Goal: Check status: Check status

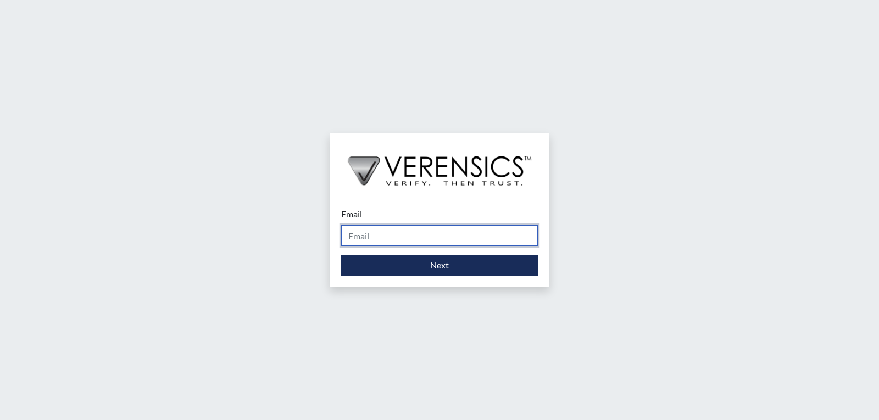
click at [409, 229] on input "Email" at bounding box center [439, 235] width 197 height 21
type input "[EMAIL_ADDRESS][DOMAIN_NAME]"
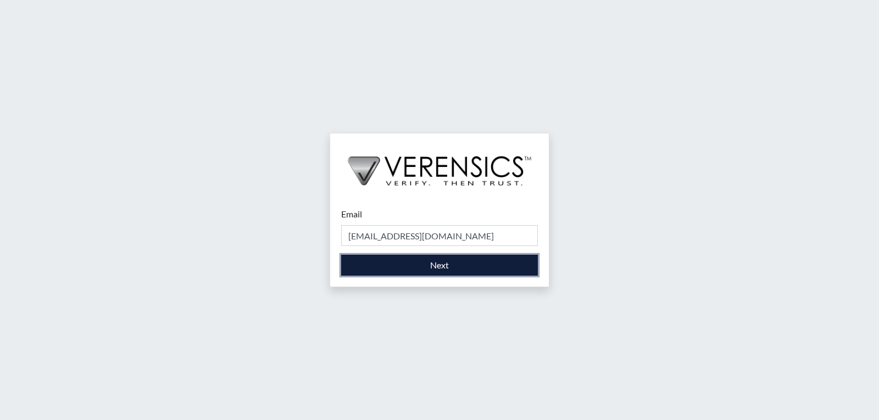
click at [398, 261] on button "Next" at bounding box center [439, 265] width 197 height 21
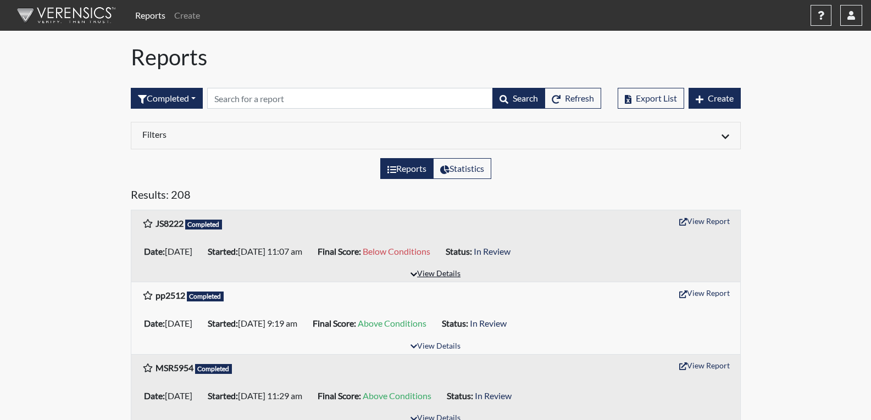
click at [414, 274] on icon "button" at bounding box center [414, 275] width 7 height 8
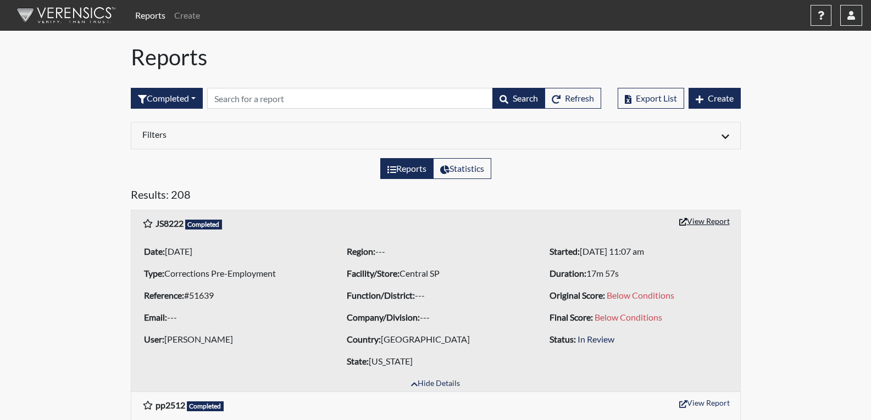
click at [706, 224] on button "View Report" at bounding box center [704, 221] width 60 height 17
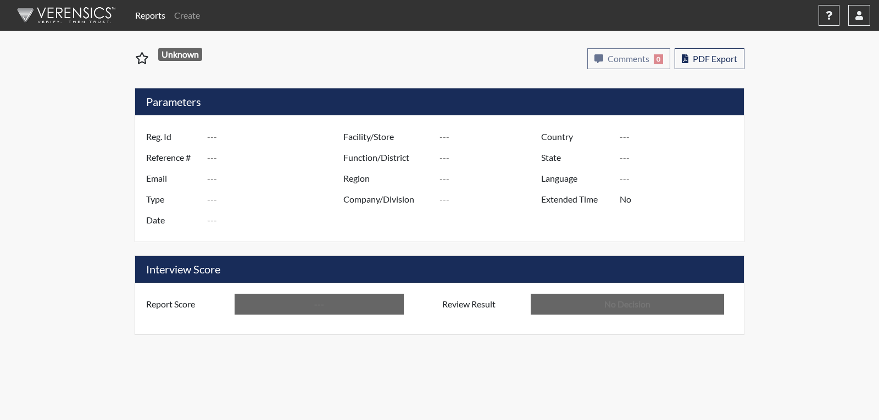
type input "JS8222"
type input "51639"
type input "---"
type input "Corrections Pre-Employment"
type input "[DATE]"
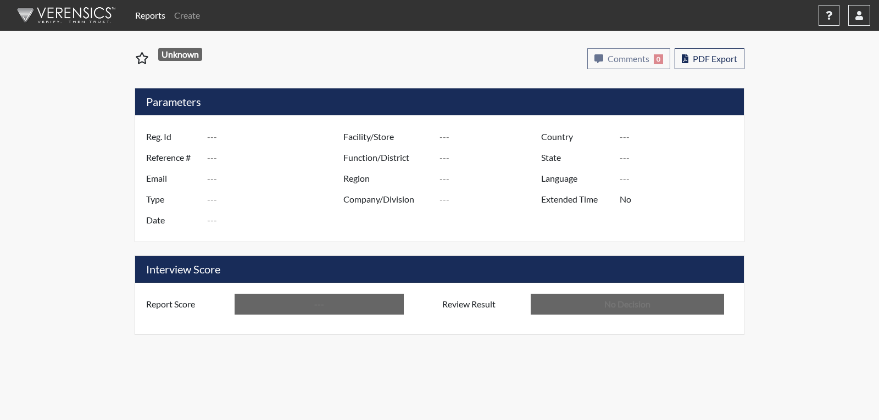
type input "Central SP"
type input "[GEOGRAPHIC_DATA]"
type input "[US_STATE]"
type input "English"
type input "Below Conditions"
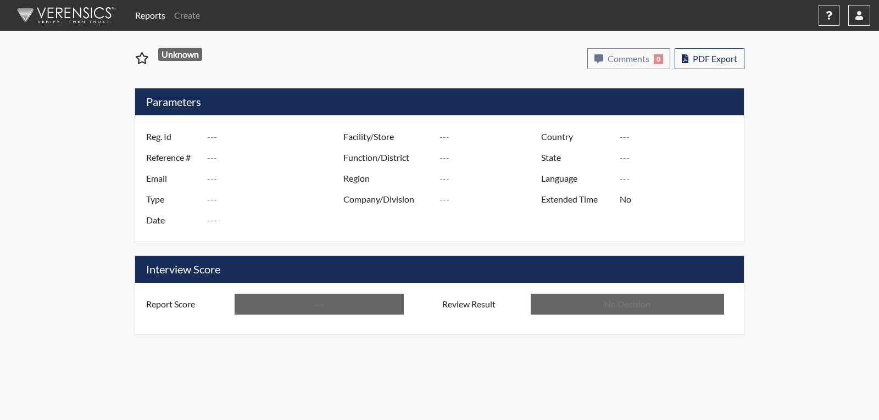
type input "In Review"
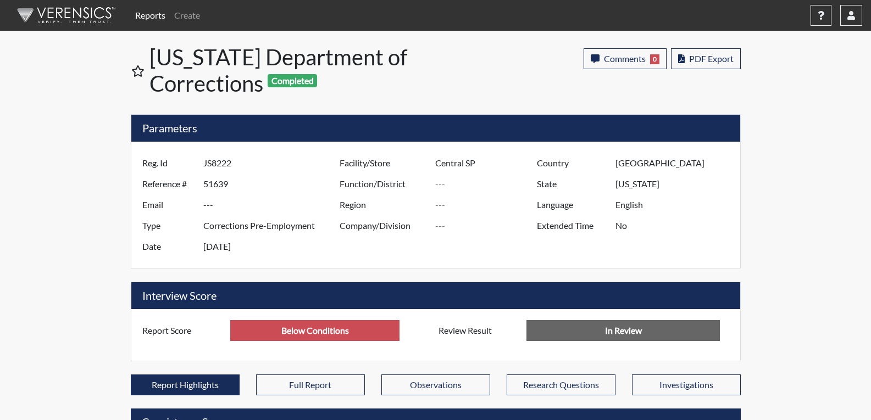
click at [76, 15] on img at bounding box center [64, 15] width 126 height 33
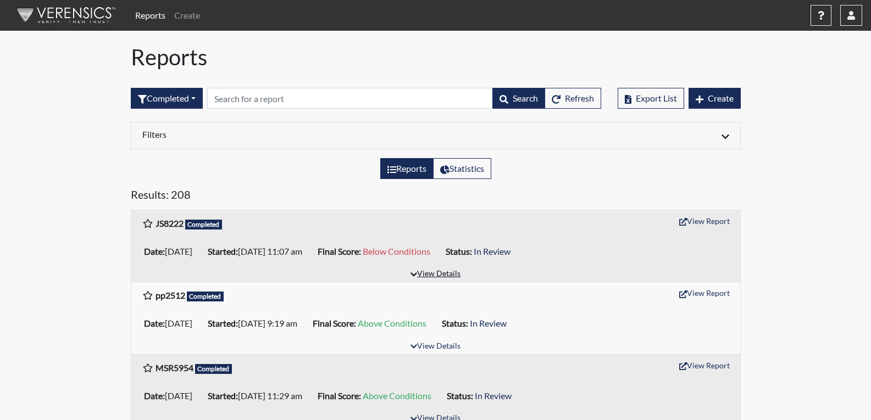
click at [433, 272] on button "View Details" at bounding box center [436, 274] width 60 height 15
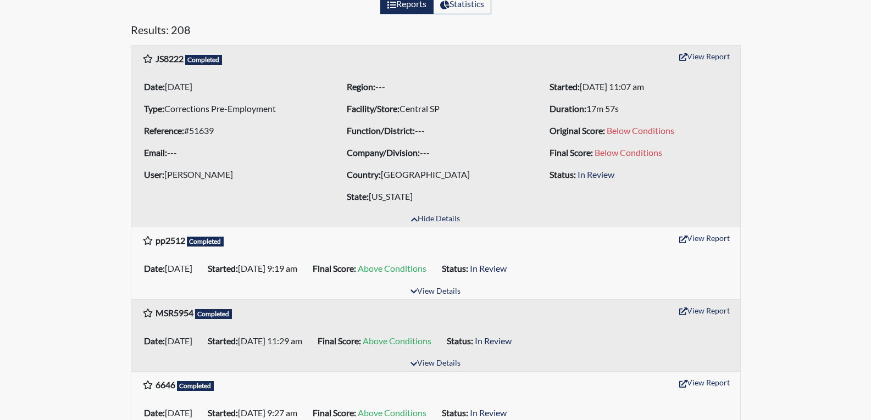
scroll to position [110, 0]
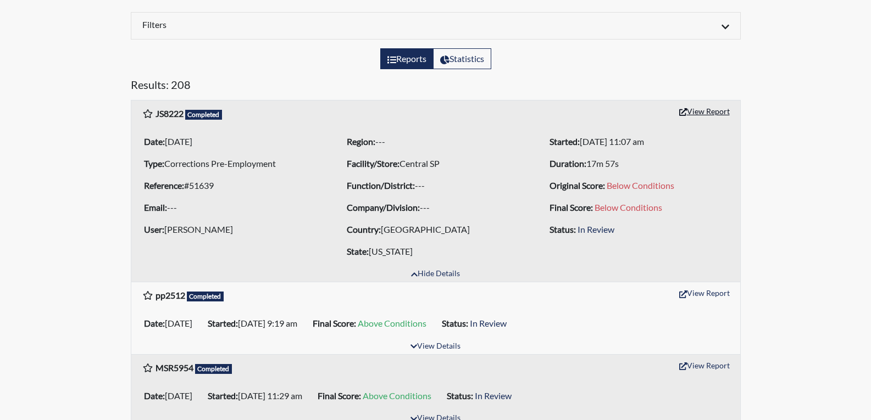
click at [706, 111] on button "View Report" at bounding box center [704, 111] width 60 height 17
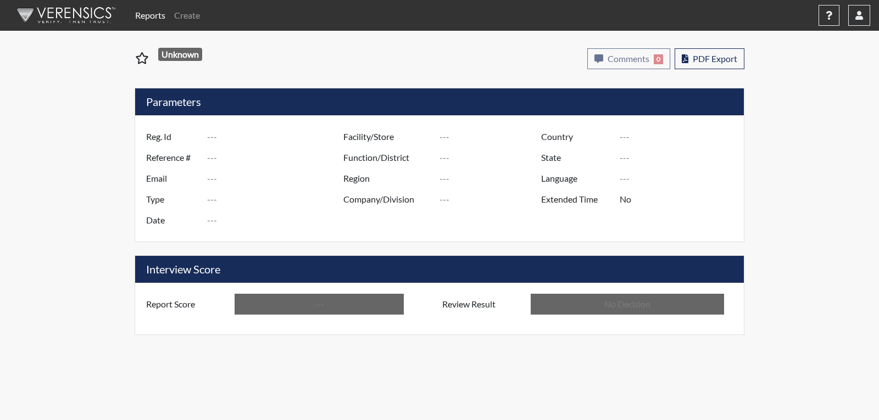
type input "JS8222"
type input "51639"
type input "---"
type input "Corrections Pre-Employment"
type input "[DATE]"
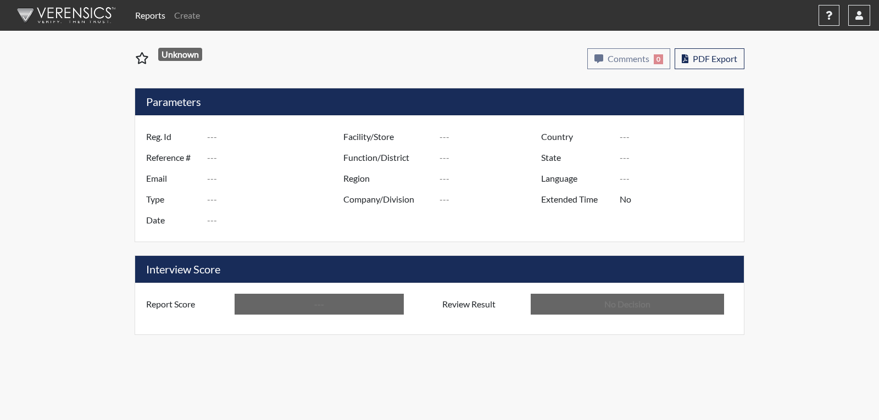
type input "Central SP"
type input "[GEOGRAPHIC_DATA]"
type input "[US_STATE]"
type input "English"
type input "Below Conditions"
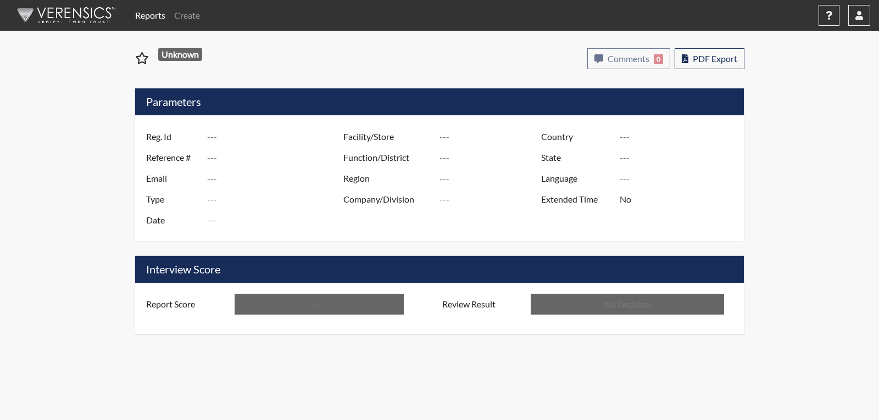
type input "In Review"
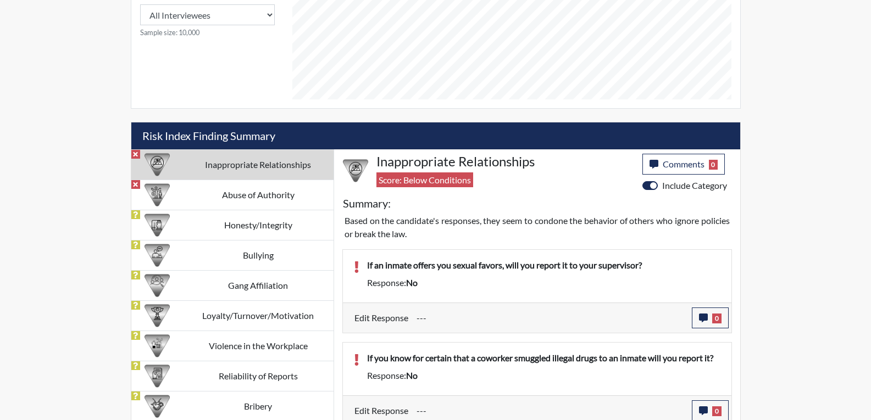
scroll to position [550, 0]
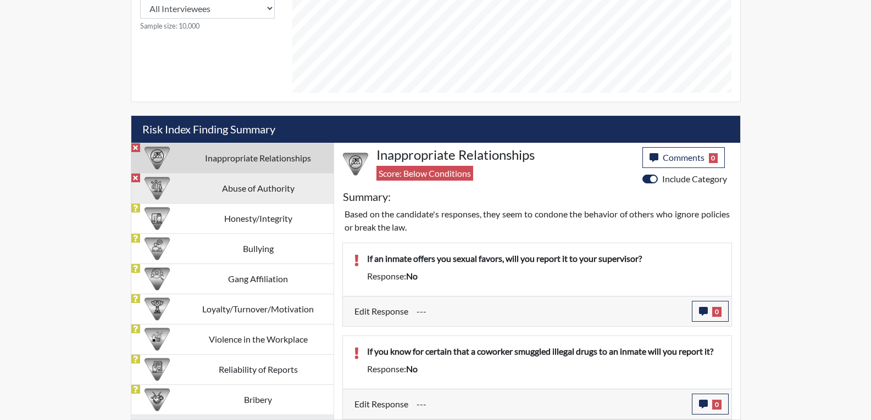
click at [234, 185] on td "Abuse of Authority" at bounding box center [258, 188] width 151 height 30
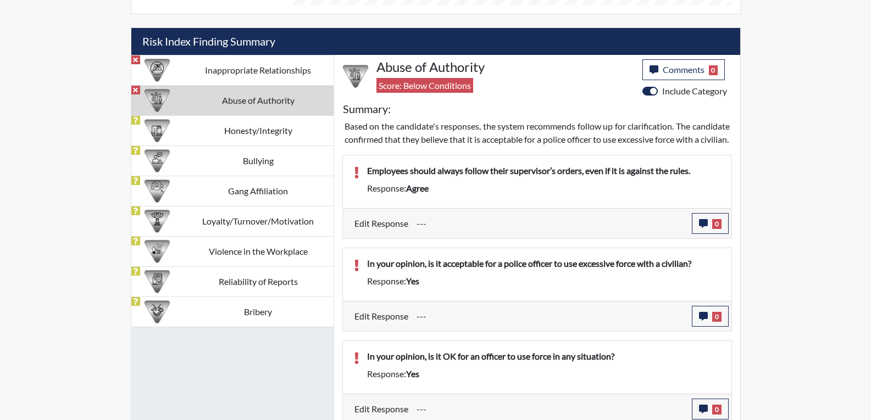
scroll to position [656, 0]
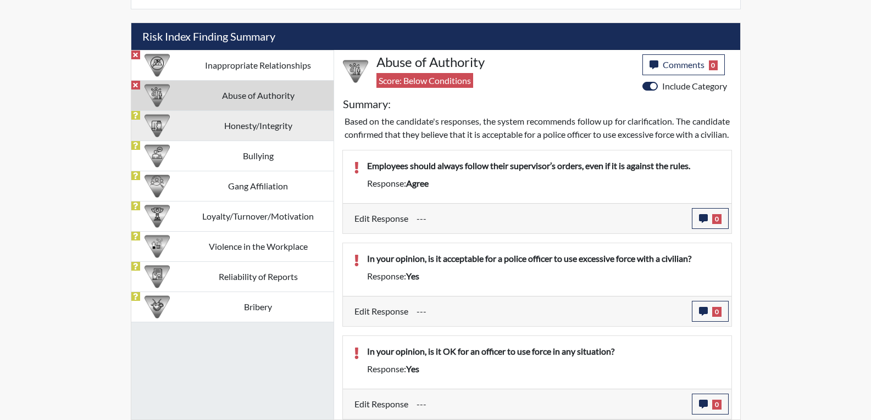
click at [234, 110] on td "Honesty/Integrity" at bounding box center [258, 125] width 151 height 30
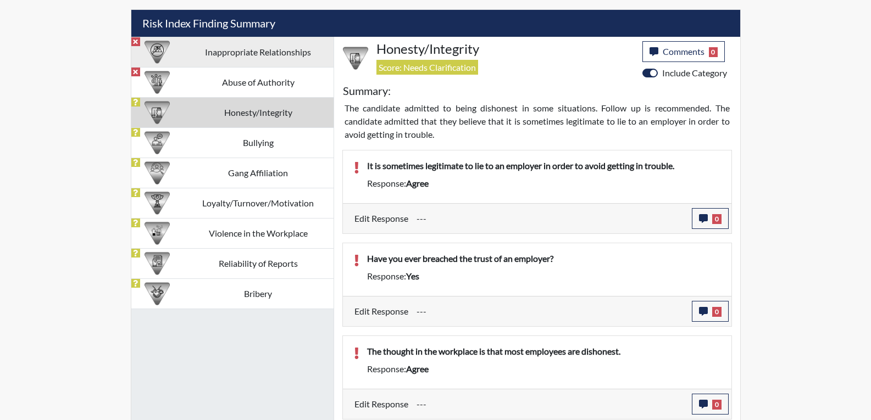
click at [206, 48] on td "Inappropriate Relationships" at bounding box center [258, 52] width 151 height 30
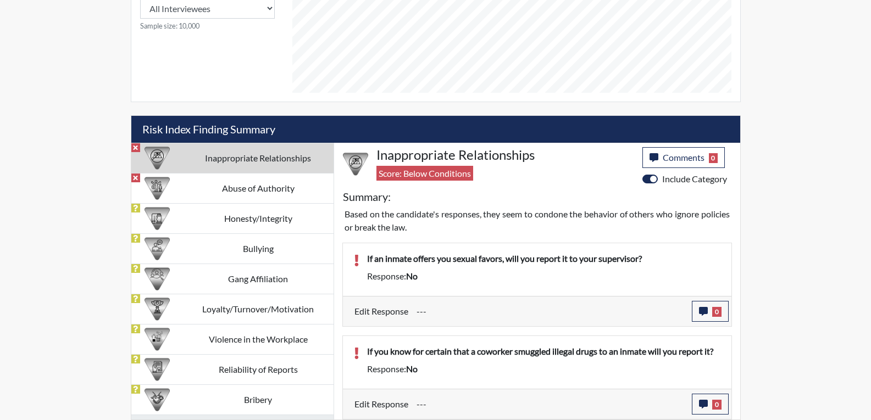
scroll to position [550, 0]
click at [274, 181] on td "Abuse of Authority" at bounding box center [258, 188] width 151 height 30
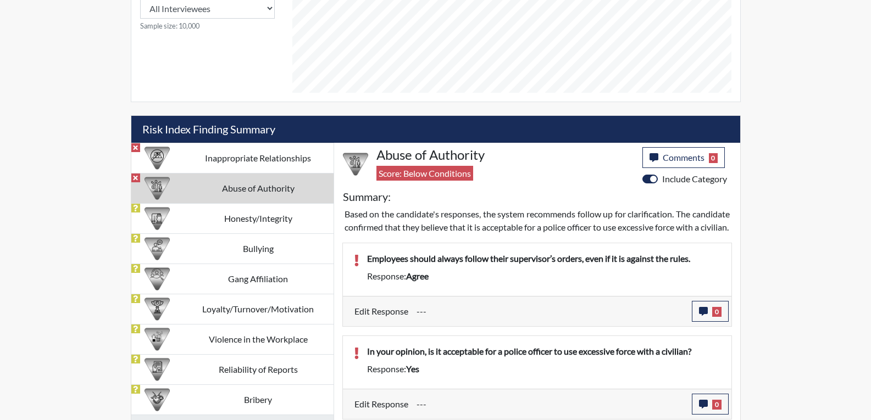
scroll to position [656, 0]
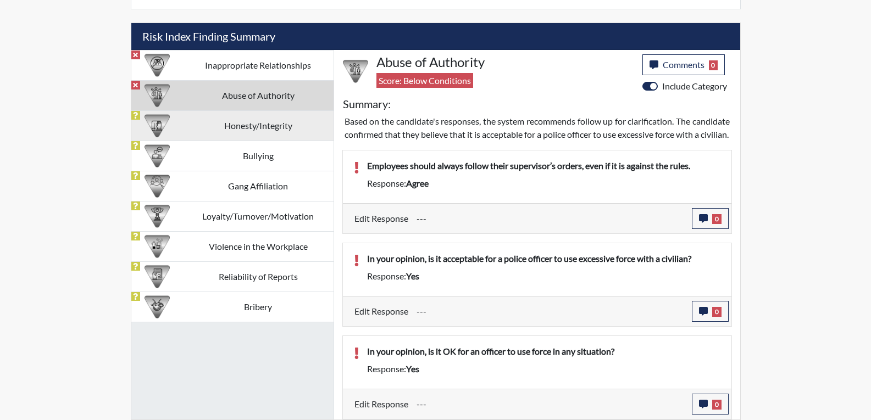
click at [251, 117] on td "Honesty/Integrity" at bounding box center [258, 125] width 151 height 30
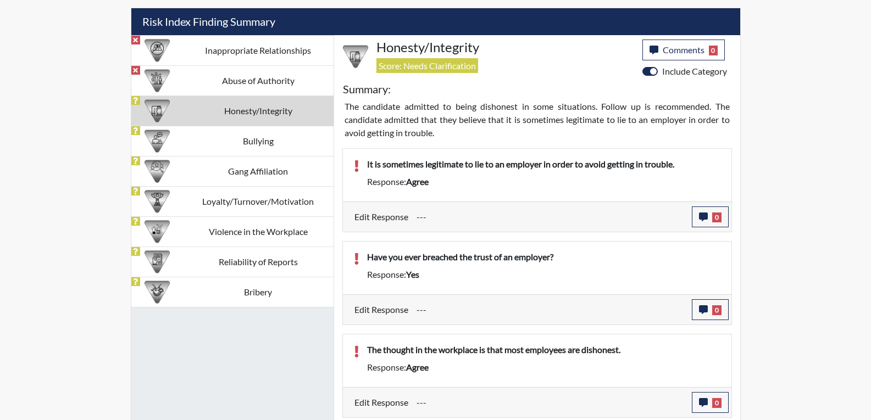
scroll to position [491, 0]
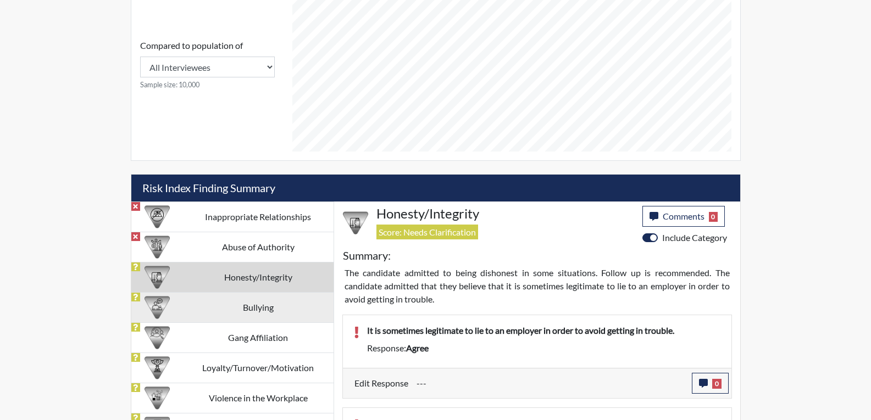
click at [250, 314] on td "Bullying" at bounding box center [258, 307] width 151 height 30
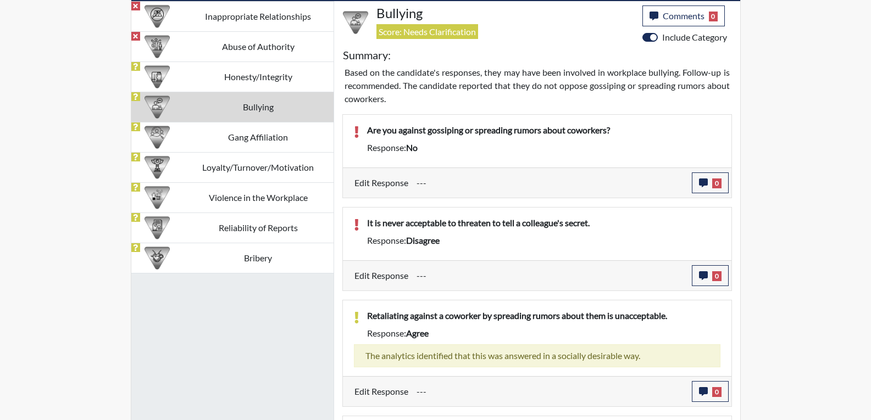
scroll to position [711, 0]
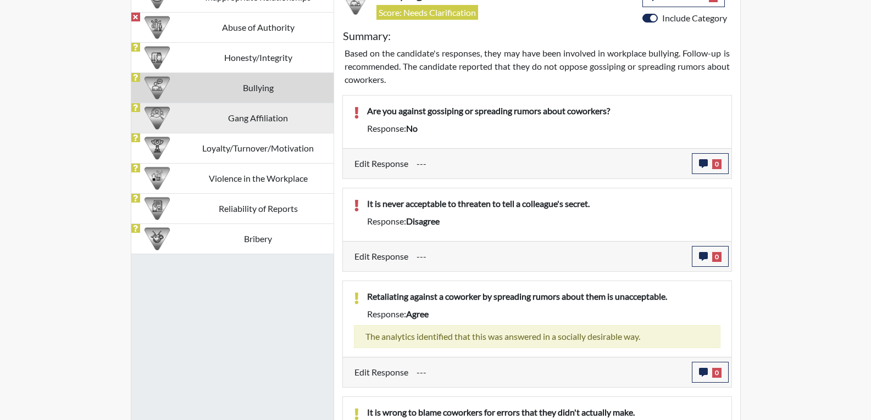
click at [272, 118] on td "Gang Affiliation" at bounding box center [258, 118] width 151 height 30
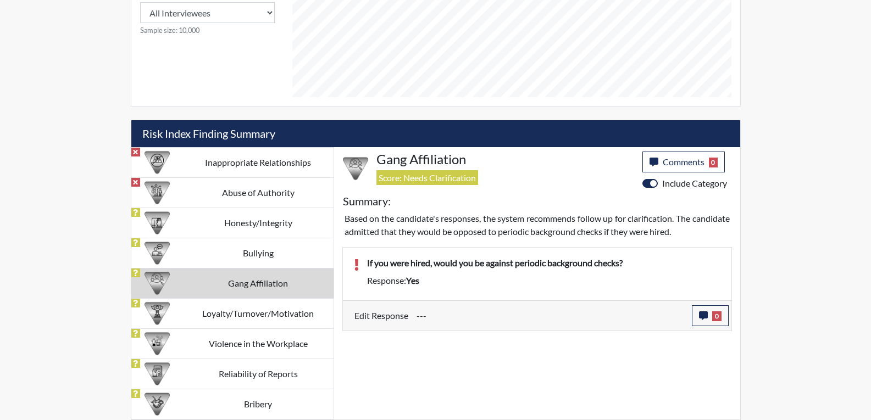
scroll to position [545, 0]
click at [250, 320] on td "Loyalty/Turnover/Motivation" at bounding box center [258, 313] width 151 height 30
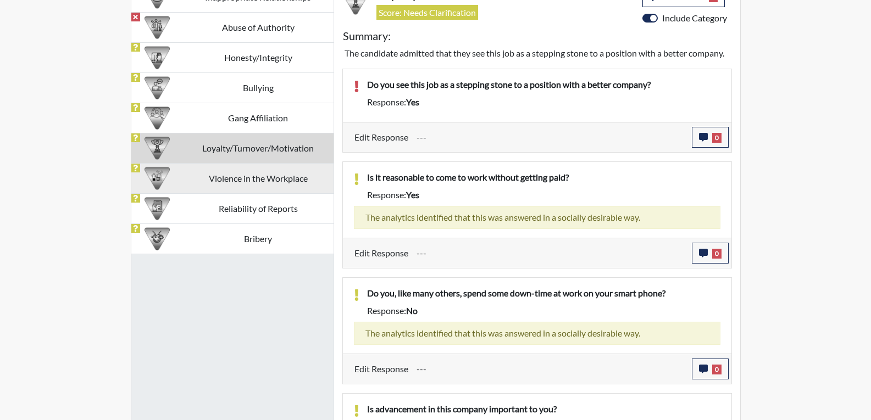
click at [224, 182] on td "Violence in the Workplace" at bounding box center [258, 178] width 151 height 30
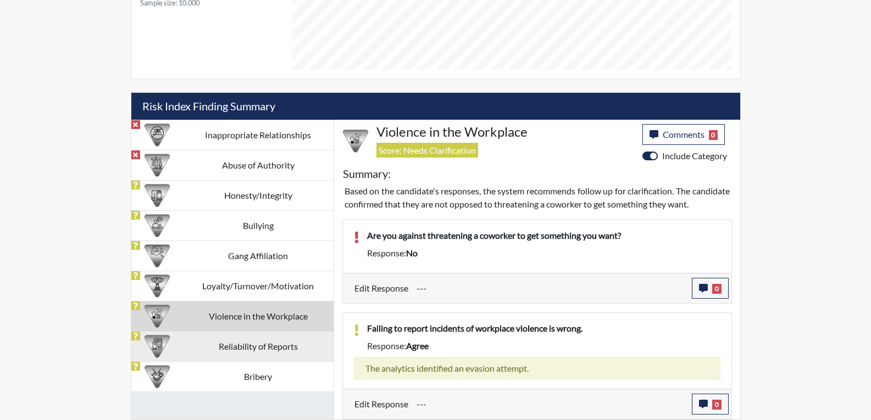
click at [212, 331] on td "Reliability of Reports" at bounding box center [258, 346] width 151 height 30
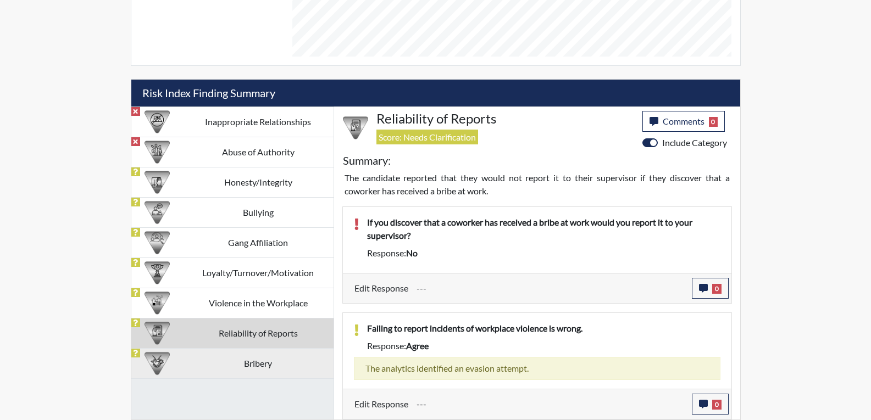
click at [242, 366] on td "Bribery" at bounding box center [258, 363] width 151 height 30
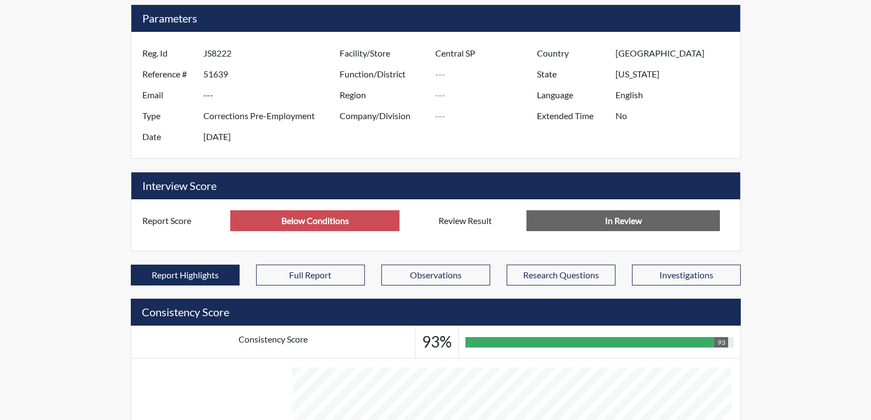
scroll to position [0, 0]
